Goal: Obtain resource: Obtain resource

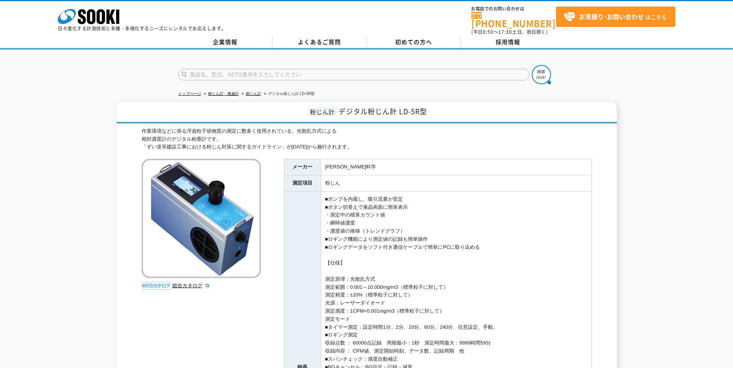
scroll to position [38, 0]
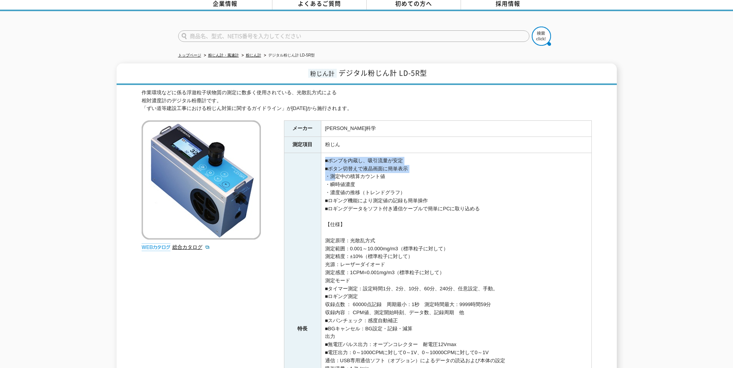
drag, startPoint x: 329, startPoint y: 168, endPoint x: 430, endPoint y: 162, distance: 101.4
click at [429, 162] on td "■ポンプを内蔵し、吸引流量が安定 ■ボタン切替えで液晶画面に簡単表示 ・測定中の積算カウント値 ・瞬時値濃度 ・濃度値の推移（トレンドグラフ） ■ロギング機能…" at bounding box center [456, 329] width 270 height 352
click at [430, 162] on td "■ポンプを内蔵し、吸引流量が安定 ■ボタン切替えで液晶画面に簡単表示 ・測定中の積算カウント値 ・瞬時値濃度 ・濃度値の推移（トレンドグラフ） ■ロギング機能…" at bounding box center [456, 329] width 270 height 352
drag, startPoint x: 332, startPoint y: 185, endPoint x: 429, endPoint y: 187, distance: 97.3
click at [423, 187] on td "■ポンプを内蔵し、吸引流量が安定 ■ボタン切替えで液晶画面に簡単表示 ・測定中の積算カウント値 ・瞬時値濃度 ・濃度値の推移（トレンドグラフ） ■ロギング機能…" at bounding box center [456, 329] width 270 height 352
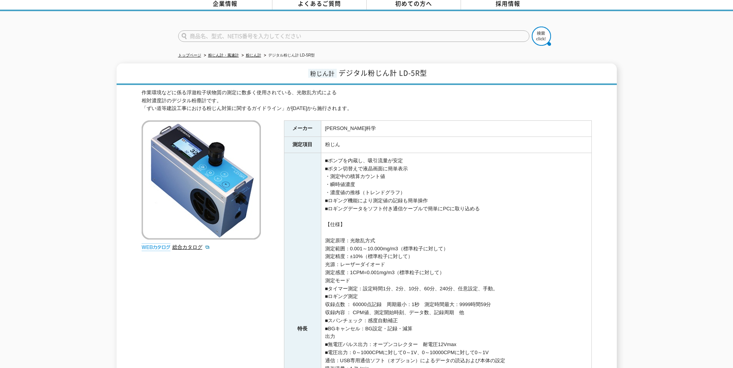
click at [443, 185] on td "■ポンプを内蔵し、吸引流量が安定 ■ボタン切替えで液晶画面に簡単表示 ・測定中の積算カウント値 ・瞬時値濃度 ・濃度値の推移（トレンドグラフ） ■ロギング機能…" at bounding box center [456, 329] width 270 height 352
drag, startPoint x: 329, startPoint y: 170, endPoint x: 365, endPoint y: 171, distance: 35.4
click at [363, 171] on td "■ポンプを内蔵し、吸引流量が安定 ■ボタン切替えで液晶画面に簡単表示 ・測定中の積算カウント値 ・瞬時値濃度 ・濃度値の推移（トレンドグラフ） ■ロギング機能…" at bounding box center [456, 329] width 270 height 352
click at [405, 176] on td "■ポンプを内蔵し、吸引流量が安定 ■ボタン切替えで液晶画面に簡単表示 ・測定中の積算カウント値 ・瞬時値濃度 ・濃度値の推移（トレンドグラフ） ■ロギング機能…" at bounding box center [456, 329] width 270 height 352
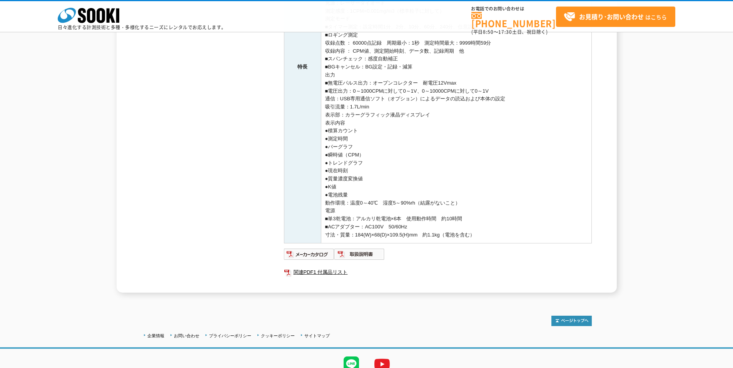
scroll to position [269, 0]
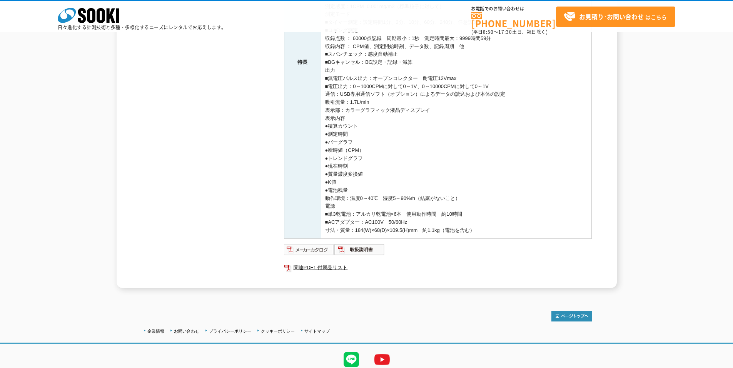
click at [298, 247] on img at bounding box center [309, 249] width 50 height 12
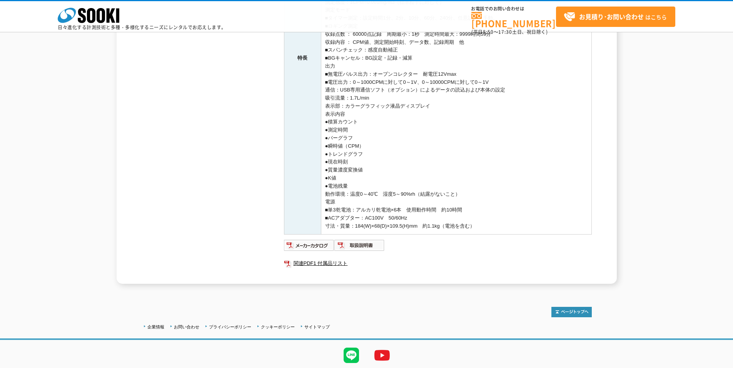
scroll to position [298, 0]
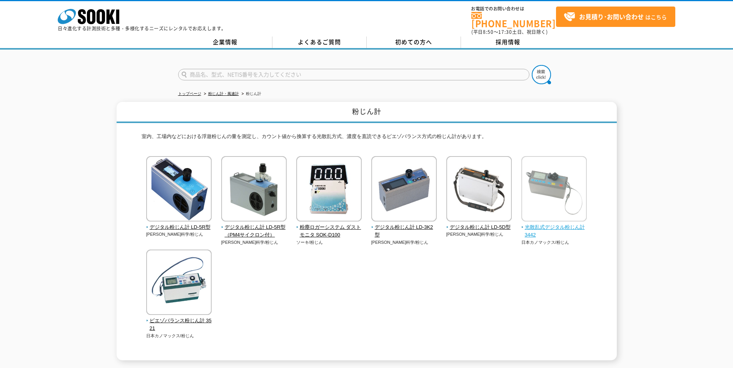
click at [573, 223] on span "光散乱式デジタル粉じん計 3442" at bounding box center [554, 231] width 66 height 16
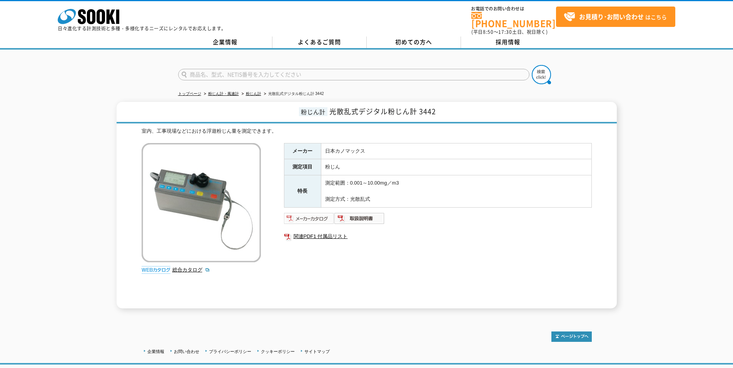
click at [308, 215] on img at bounding box center [309, 218] width 50 height 12
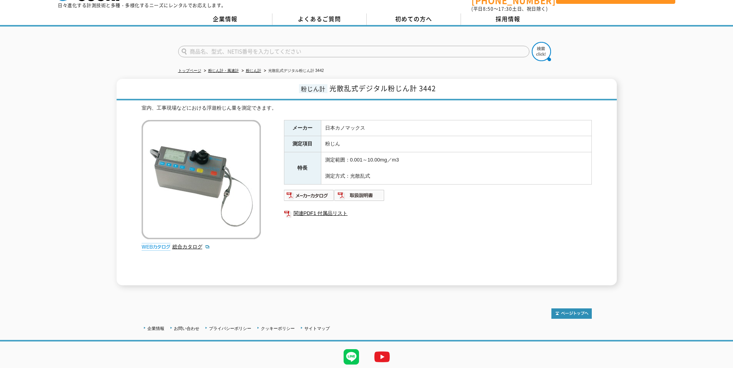
scroll to position [45, 0]
